Goal: Check status: Check status

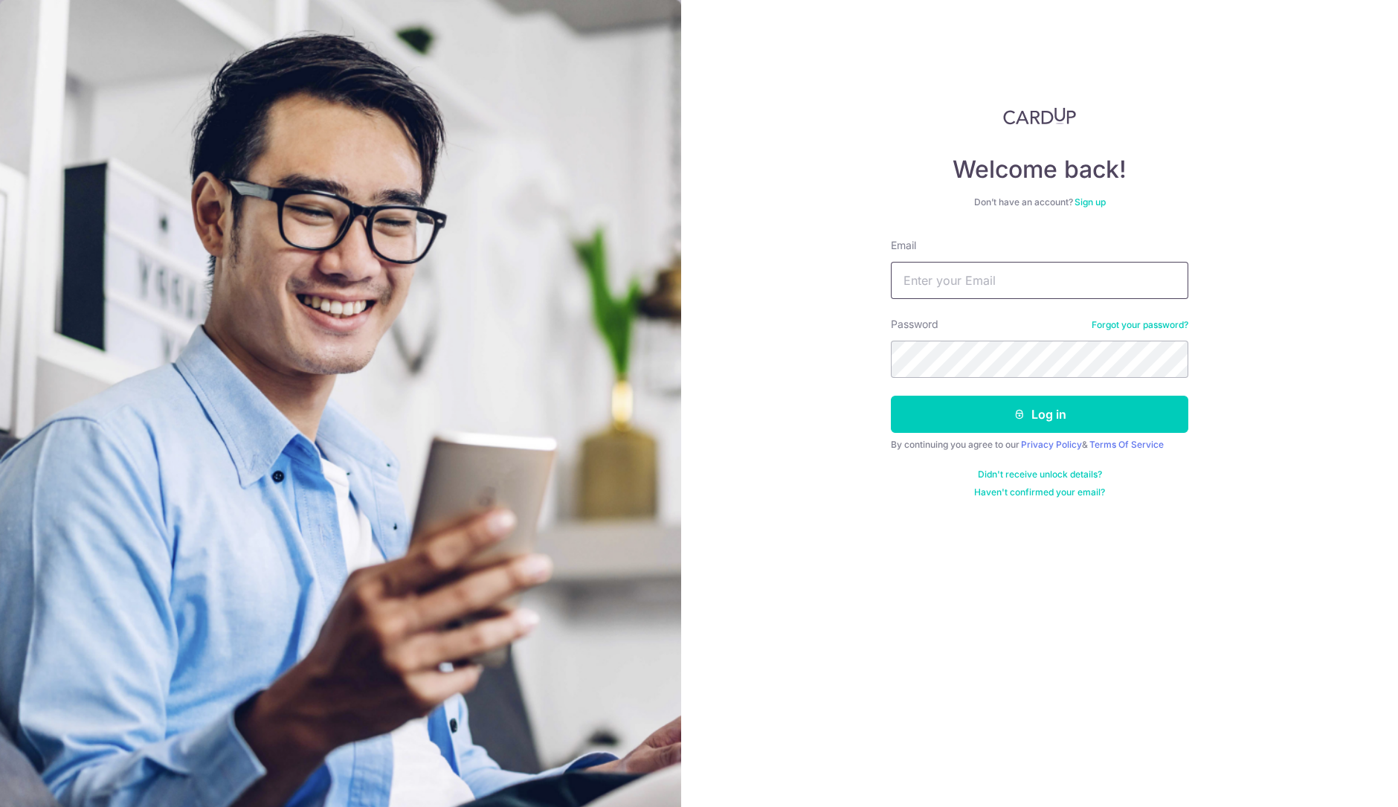
drag, startPoint x: 0, startPoint y: 0, endPoint x: 997, endPoint y: 288, distance: 1037.8
click at [997, 288] on input "Email" at bounding box center [1039, 280] width 297 height 37
type input "[PERSON_NAME][EMAIL_ADDRESS][DOMAIN_NAME]"
click at [891, 395] on button "Log in" at bounding box center [1039, 413] width 297 height 37
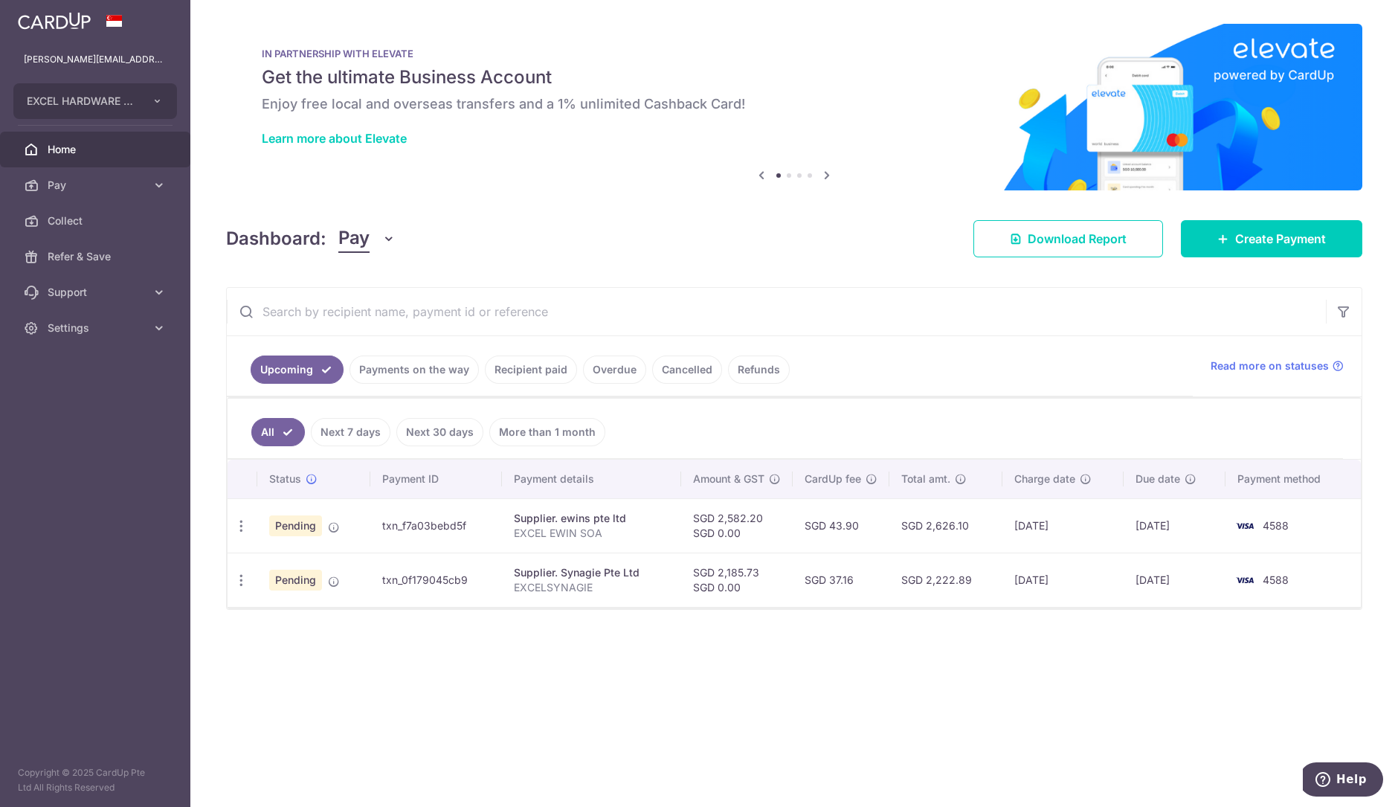
click at [413, 371] on link "Payments on the way" at bounding box center [413, 369] width 129 height 28
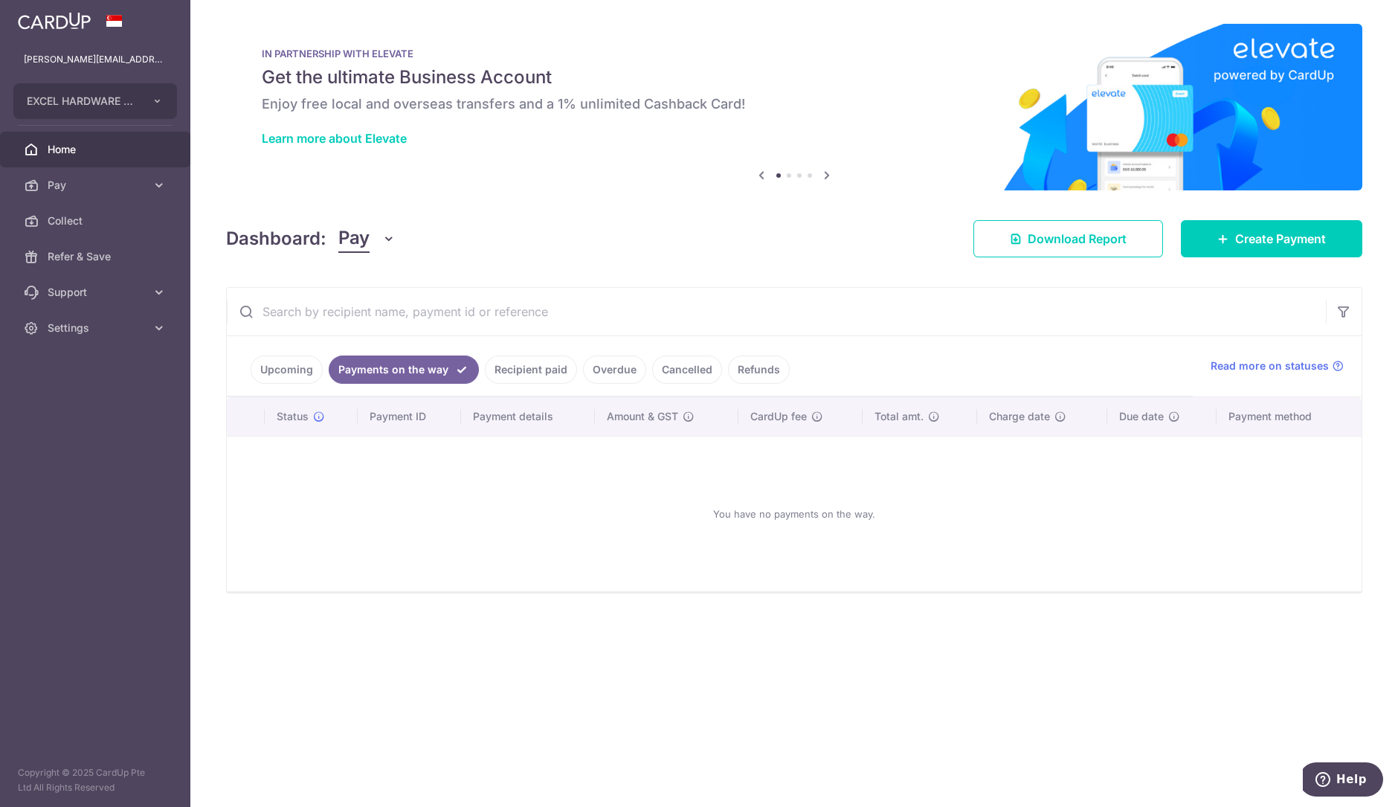
click at [541, 362] on link "Recipient paid" at bounding box center [531, 369] width 92 height 28
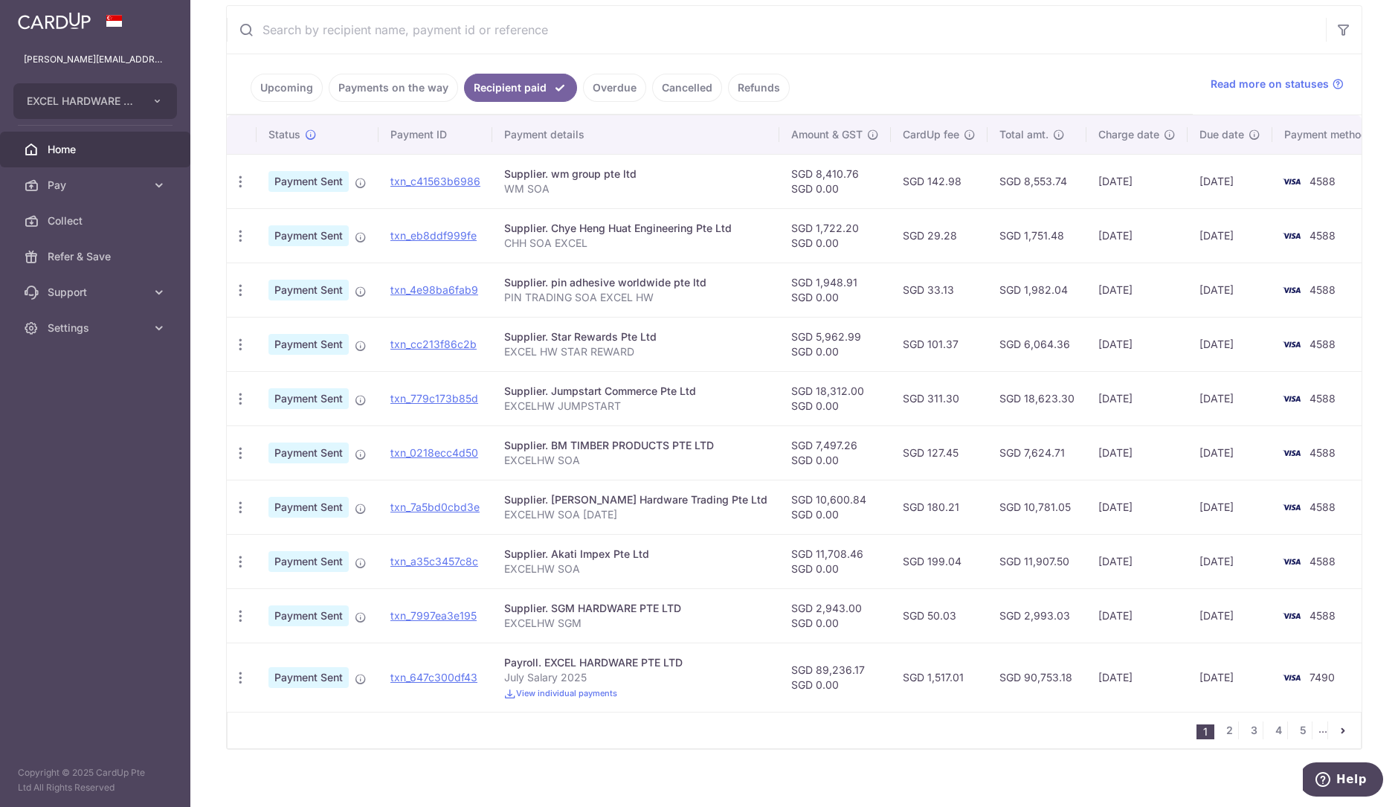
scroll to position [282, 0]
click at [439, 451] on link "txn_0218ecc4d50" at bounding box center [434, 451] width 88 height 13
click at [442, 558] on link "txn_a35c3457c8c" at bounding box center [434, 560] width 88 height 13
click at [454, 610] on link "txn_7997ea3e195" at bounding box center [433, 614] width 86 height 13
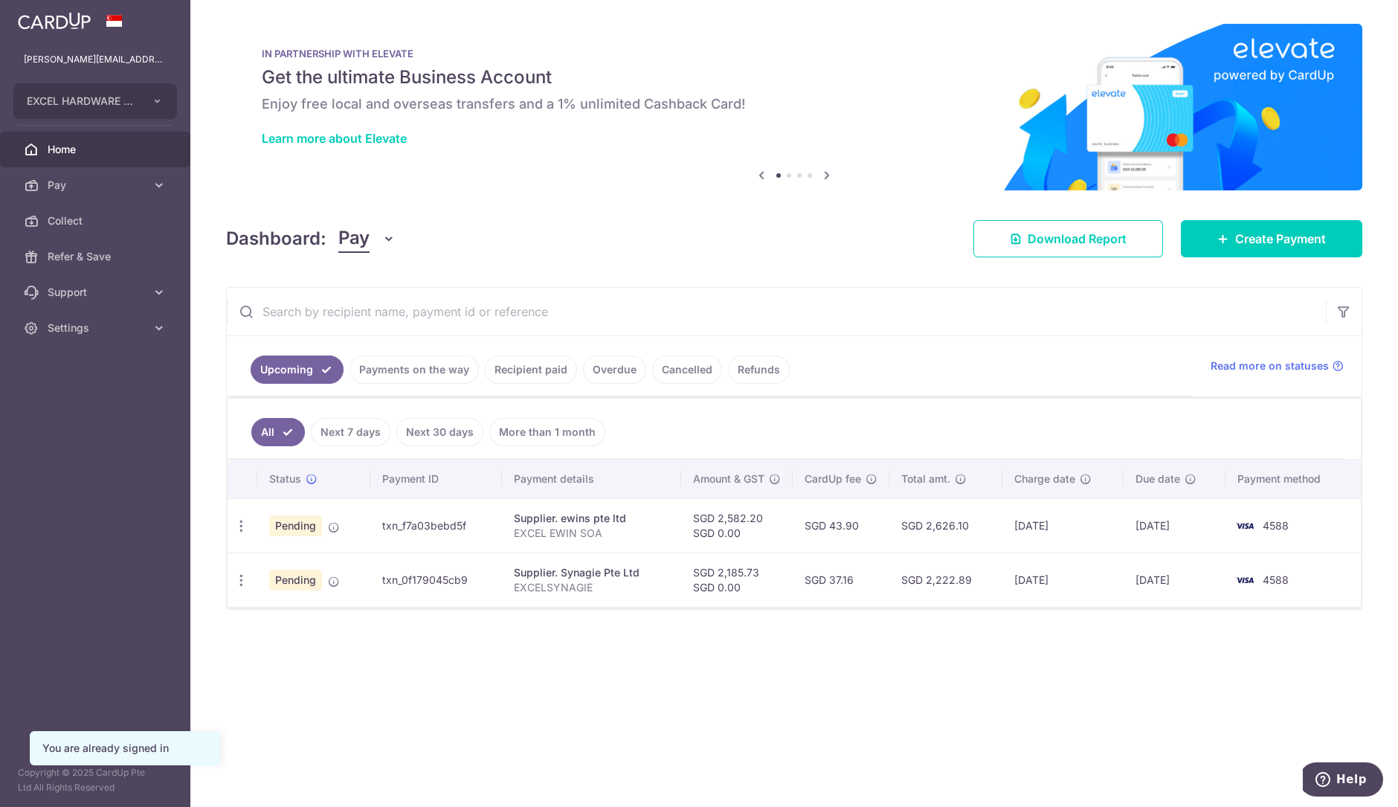
click at [733, 510] on td "SGD 2,582.20 SGD 0.00" at bounding box center [737, 525] width 112 height 54
copy td "2,582.20"
click at [729, 568] on td "SGD 2,185.73 SGD 0.00" at bounding box center [737, 579] width 112 height 54
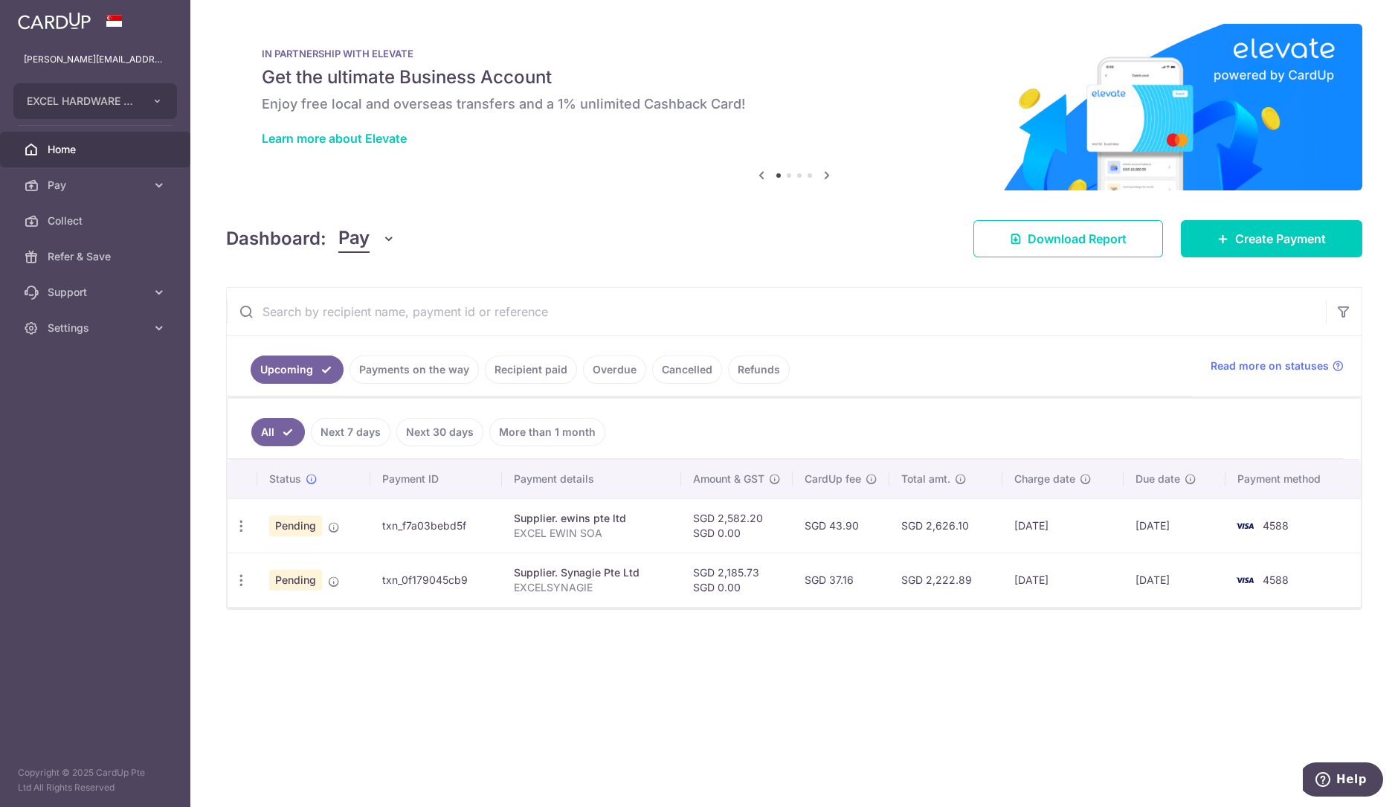
copy td "2,185.73"
